Goal: Find specific page/section

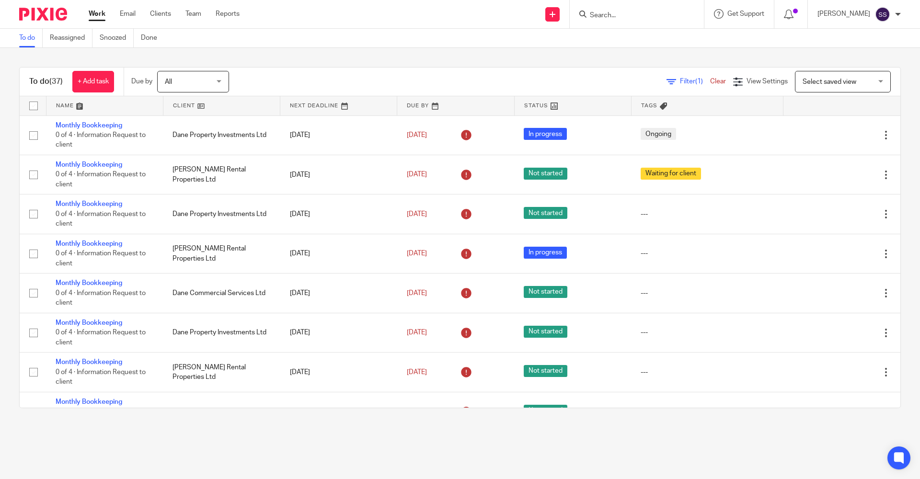
click at [630, 14] on input "Search" at bounding box center [632, 15] width 86 height 9
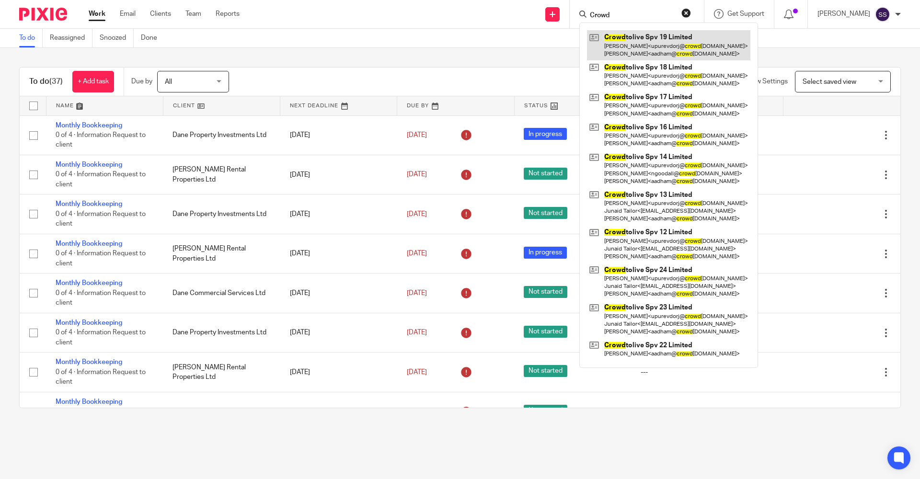
type input "Crowd"
click at [620, 47] on link at bounding box center [668, 45] width 163 height 30
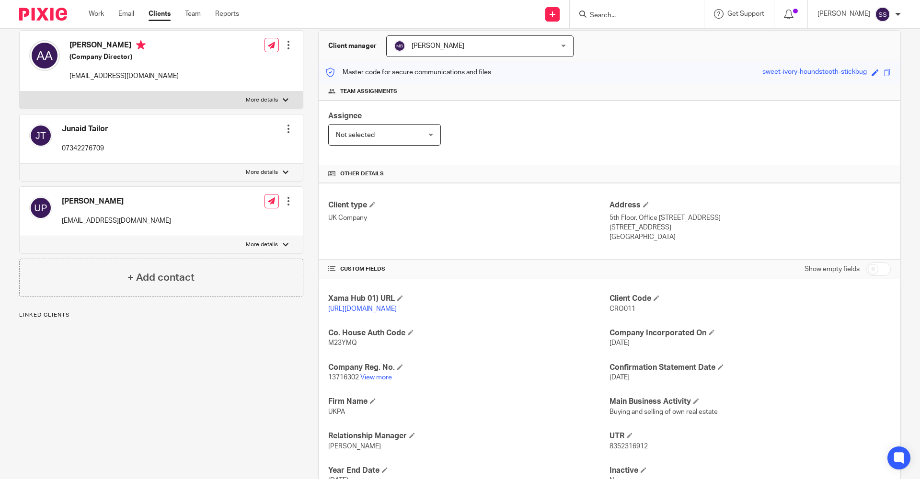
scroll to position [96, 0]
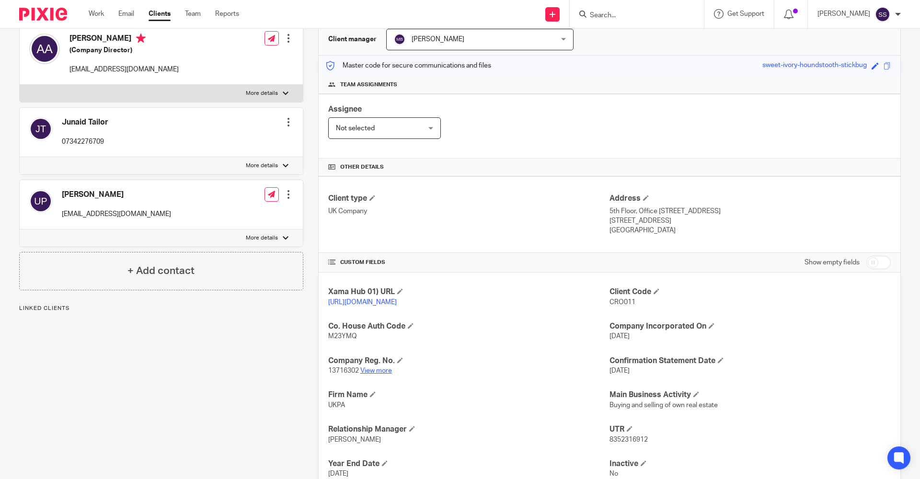
click at [383, 374] on link "View more" at bounding box center [376, 370] width 32 height 7
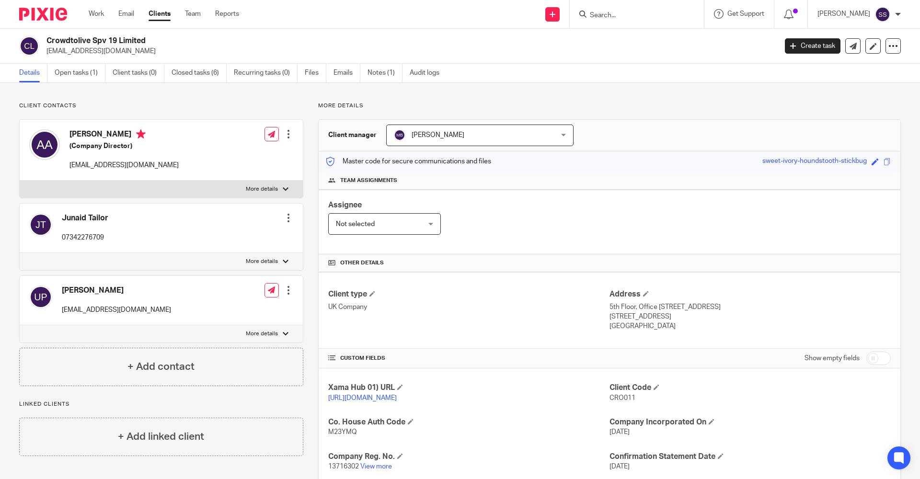
click at [602, 20] on form at bounding box center [640, 14] width 102 height 12
click at [600, 11] on input "Search" at bounding box center [632, 15] width 86 height 9
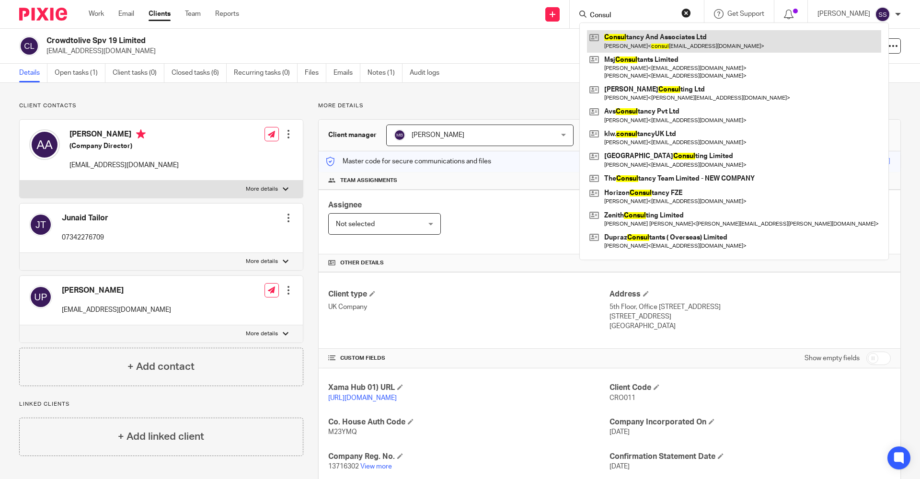
type input "Consul"
click at [602, 33] on link at bounding box center [734, 41] width 294 height 22
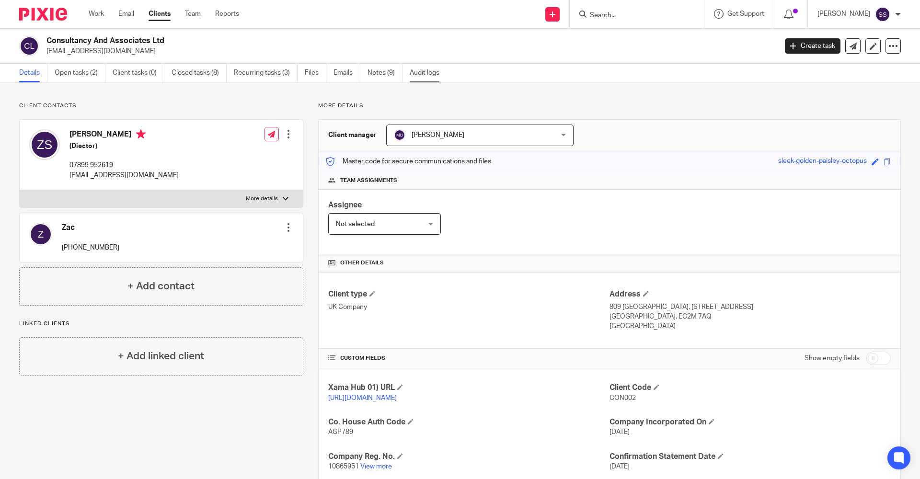
click at [428, 79] on link "Audit logs" at bounding box center [428, 73] width 37 height 19
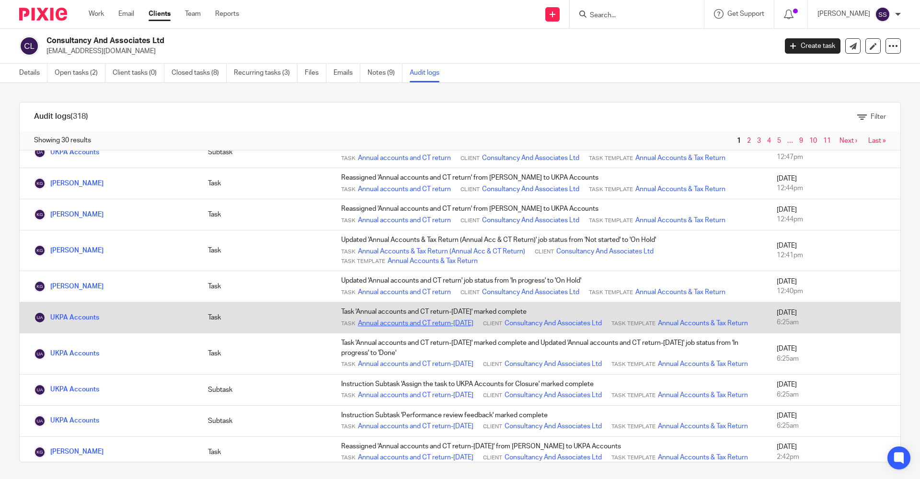
scroll to position [96, 0]
